Goal: Task Accomplishment & Management: Manage account settings

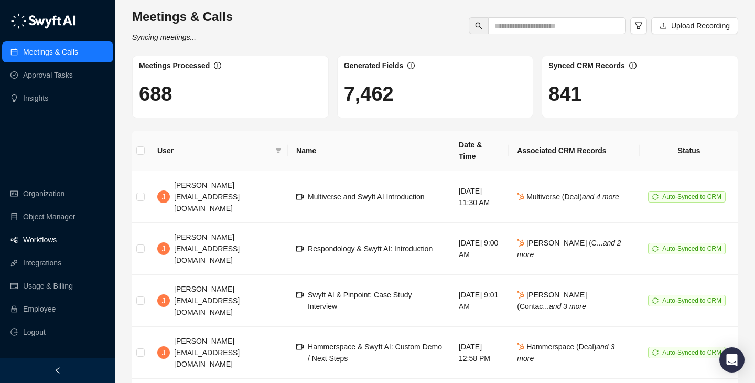
click at [57, 243] on link "Workflows" at bounding box center [40, 239] width 34 height 21
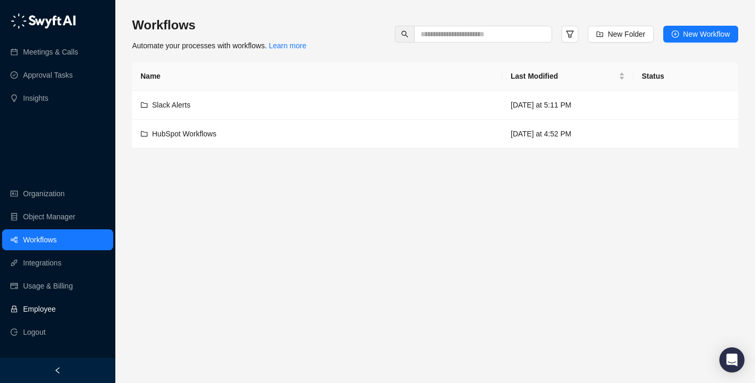
click at [56, 314] on link "Employee" at bounding box center [39, 308] width 32 height 21
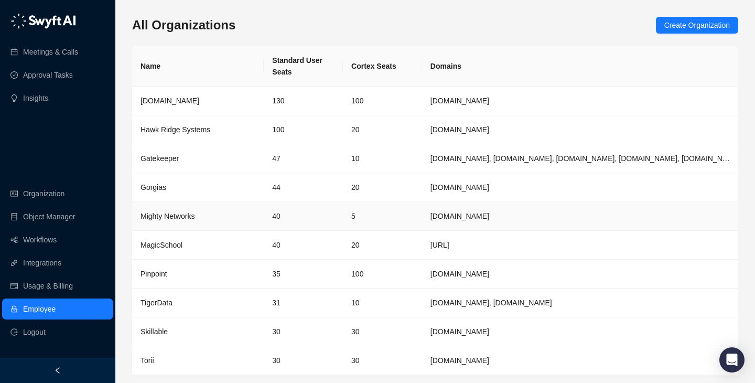
scroll to position [34, 0]
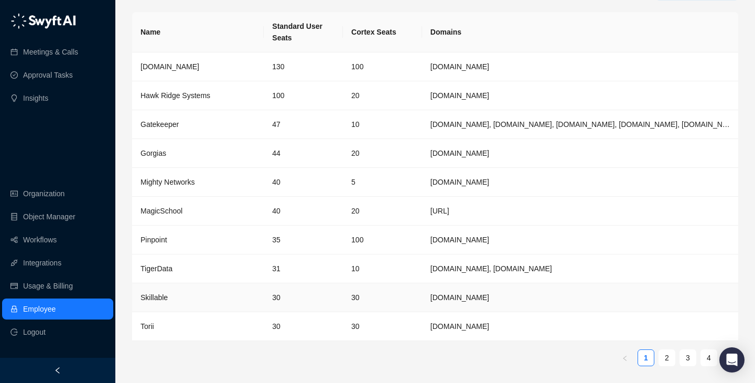
click at [321, 300] on td "30" at bounding box center [303, 297] width 79 height 29
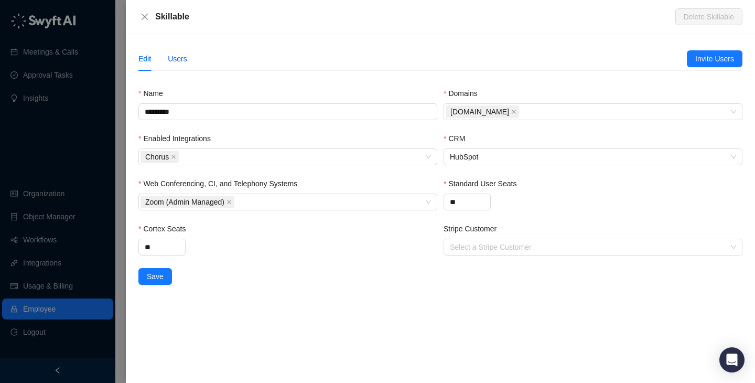
click at [183, 61] on div "Users" at bounding box center [177, 59] width 19 height 12
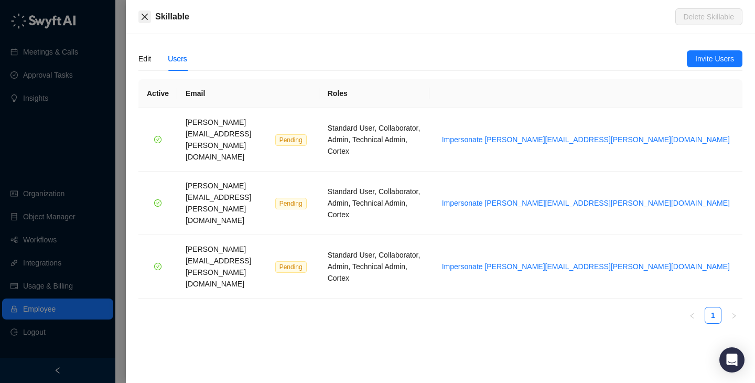
click at [147, 16] on icon "close" at bounding box center [144, 17] width 8 height 8
